Goal: Information Seeking & Learning: Learn about a topic

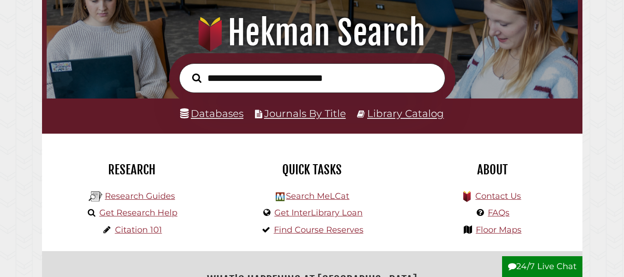
scroll to position [101, 0]
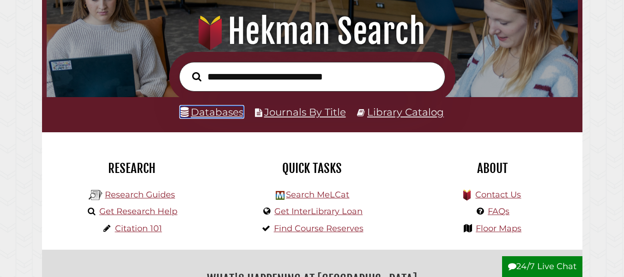
click at [219, 113] on link "Databases" at bounding box center [211, 112] width 63 height 12
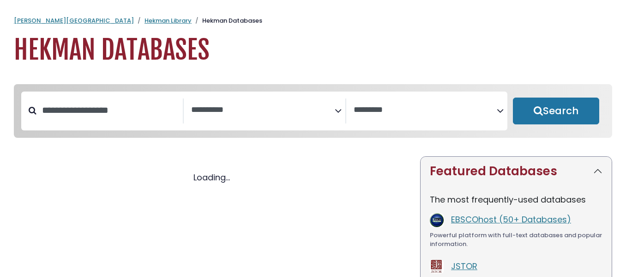
select select "Database Subject Filter"
select select "Database Vendors Filter"
select select "Database Subject Filter"
select select "Database Vendors Filter"
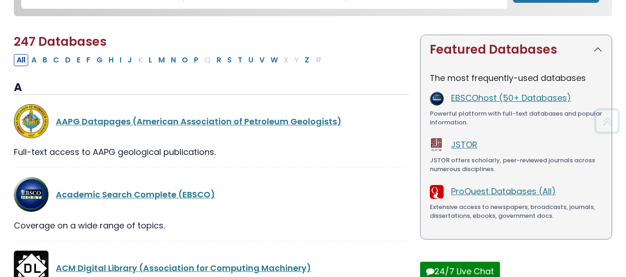
scroll to position [122, 0]
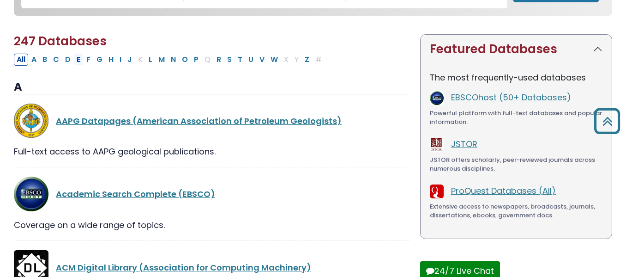
click at [78, 61] on button "E" at bounding box center [78, 60] width 9 height 12
select select "Database Subject Filter"
select select "Database Vendors Filter"
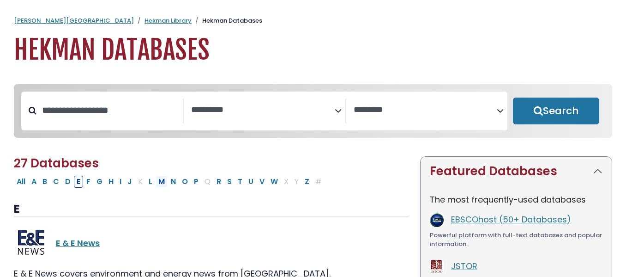
click at [162, 186] on button "M" at bounding box center [162, 181] width 12 height 12
select select "Database Subject Filter"
select select "Database Vendors Filter"
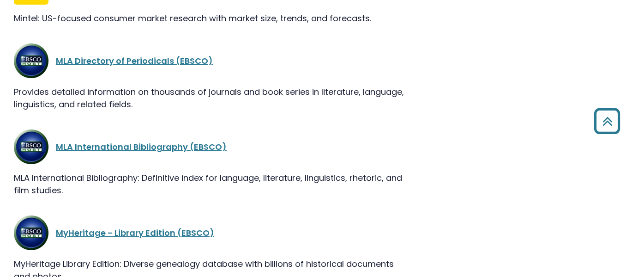
scroll to position [900, 0]
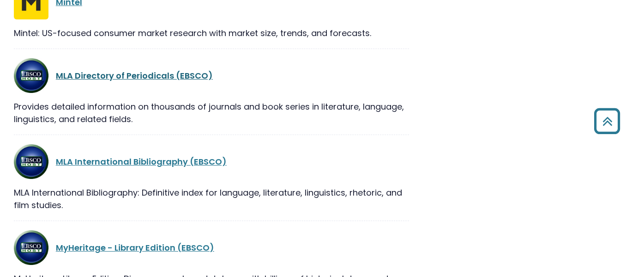
click at [190, 81] on link "MLA Directory of Periodicals (EBSCO)" at bounding box center [134, 76] width 157 height 12
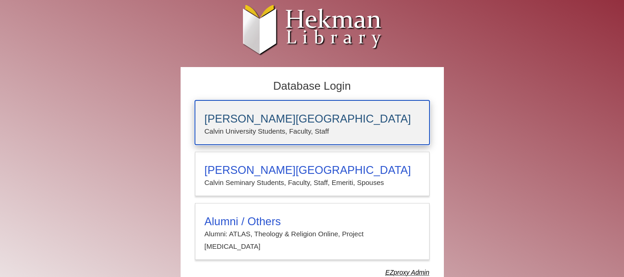
click at [260, 130] on p "Calvin University Students, Faculty, Staff" at bounding box center [312, 131] width 215 height 12
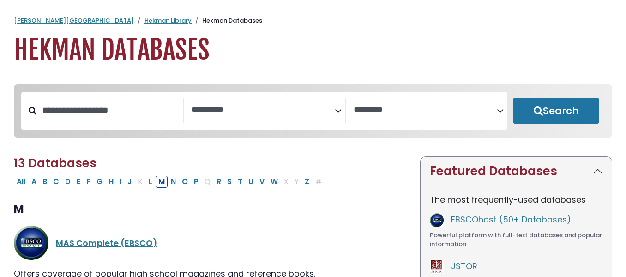
select select "Database Subject Filter"
select select "Database Vendors Filter"
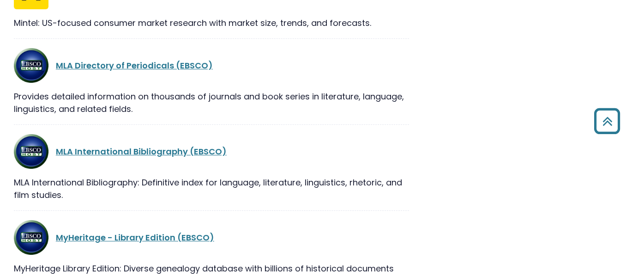
scroll to position [911, 0]
click at [189, 150] on link "MLA International Bibliography (EBSCO)" at bounding box center [141, 151] width 171 height 12
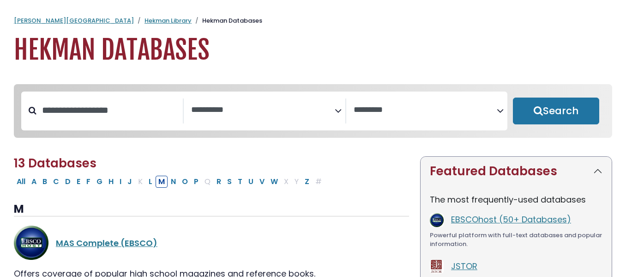
select select "Database Subject Filter"
select select "Database Vendors Filter"
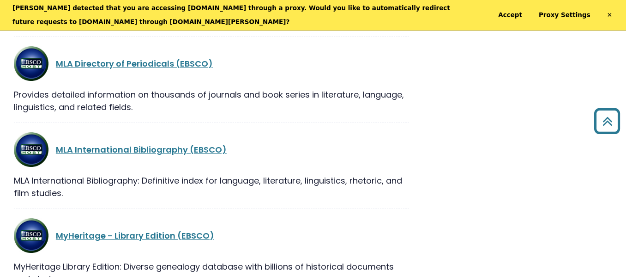
scroll to position [914, 0]
